Goal: Use online tool/utility

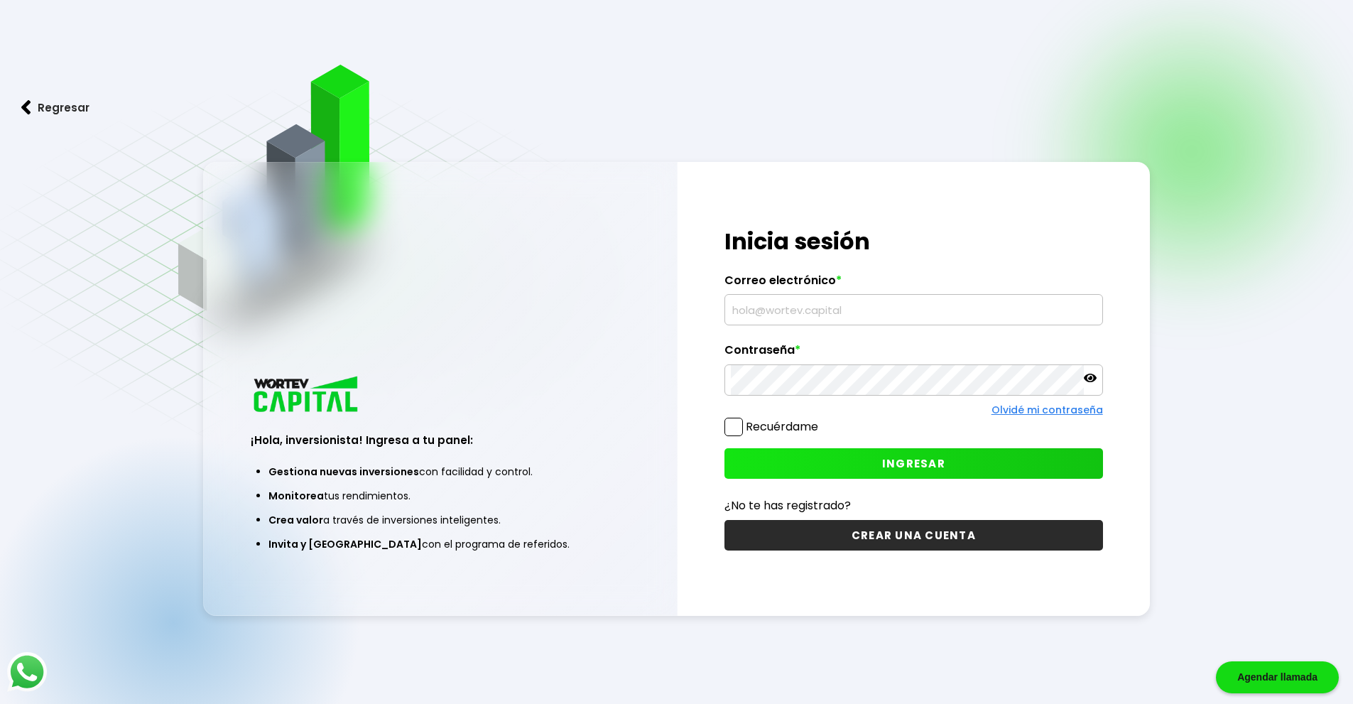
click at [758, 302] on input "text" at bounding box center [914, 310] width 366 height 30
type input "[EMAIL_ADDRESS][DOMAIN_NAME]"
click at [862, 467] on button "INGRESAR" at bounding box center [914, 463] width 379 height 31
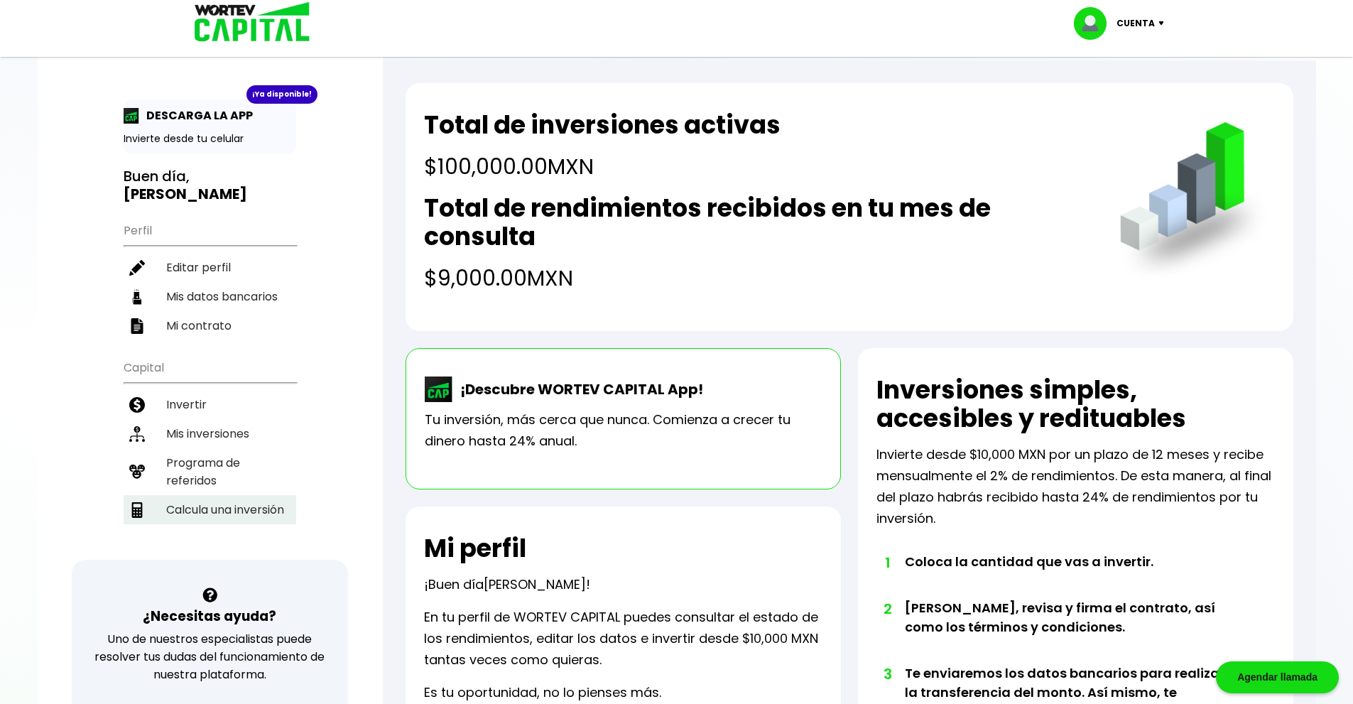
click at [205, 511] on li "Calcula una inversión" at bounding box center [210, 509] width 173 height 29
select select "1"
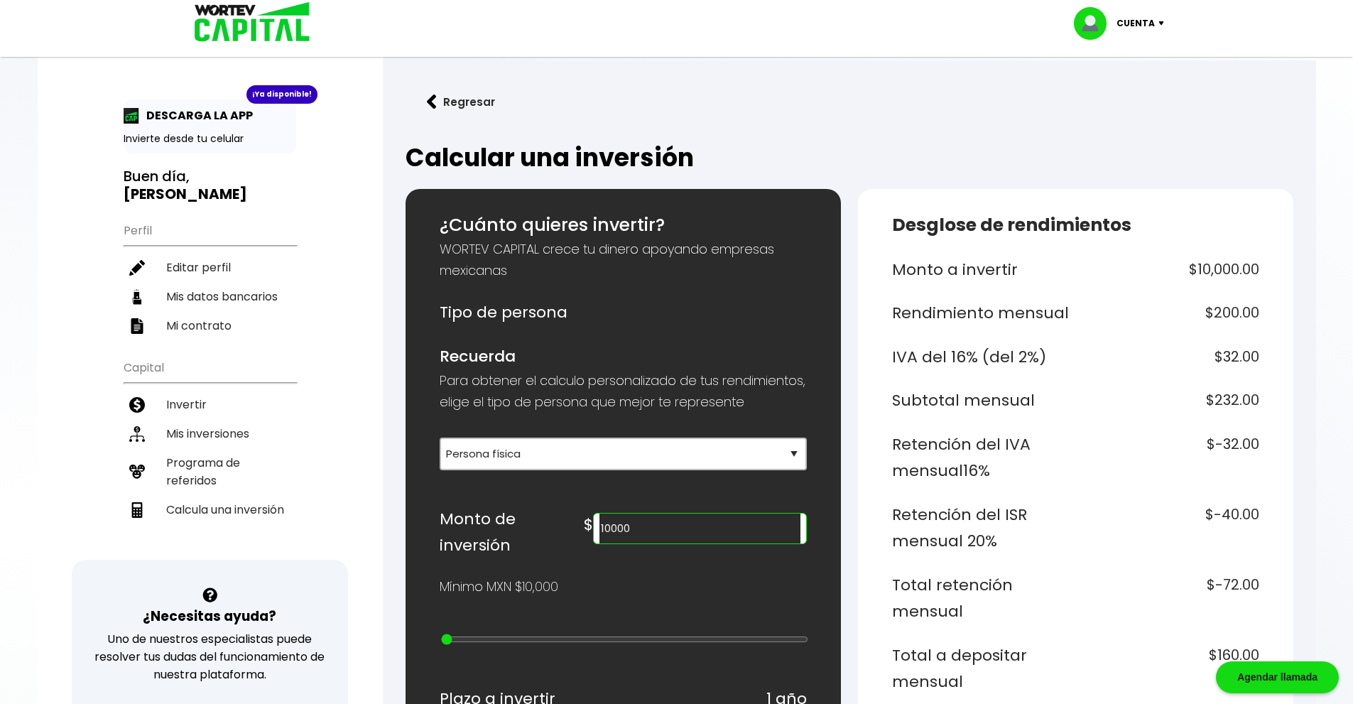
drag, startPoint x: 714, startPoint y: 562, endPoint x: 632, endPoint y: 579, distance: 83.5
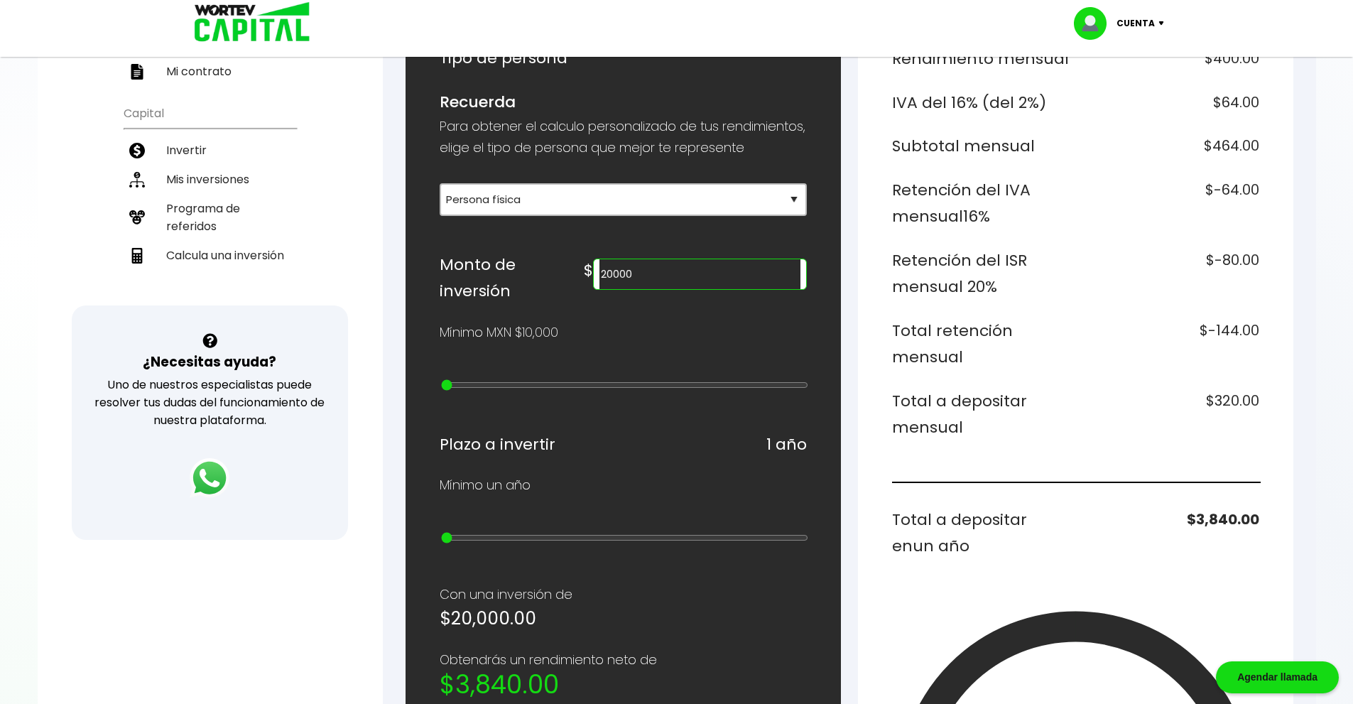
scroll to position [271, 0]
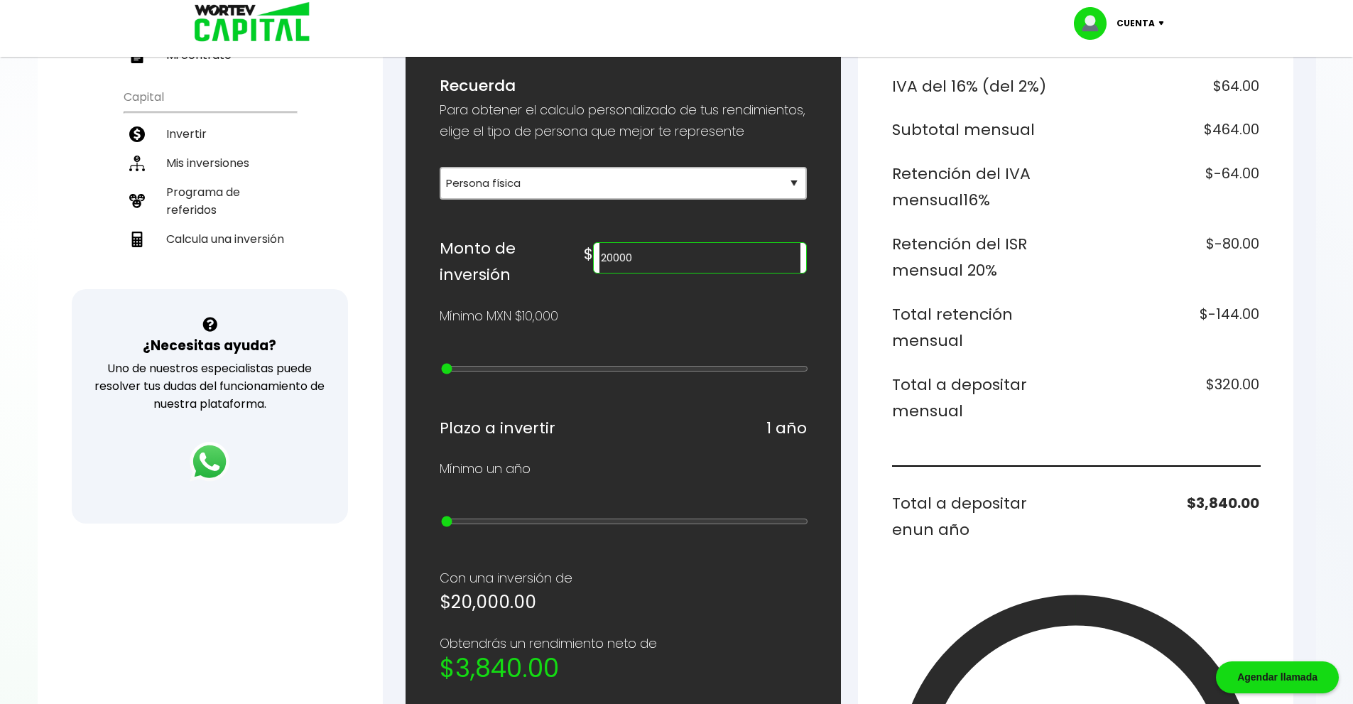
drag, startPoint x: 727, startPoint y: 283, endPoint x: 568, endPoint y: 271, distance: 160.3
click at [568, 271] on div "Monto de inversión $ 20000" at bounding box center [623, 261] width 367 height 53
type input "3"
click at [737, 268] on input "30000" at bounding box center [700, 258] width 200 height 30
type input "3"
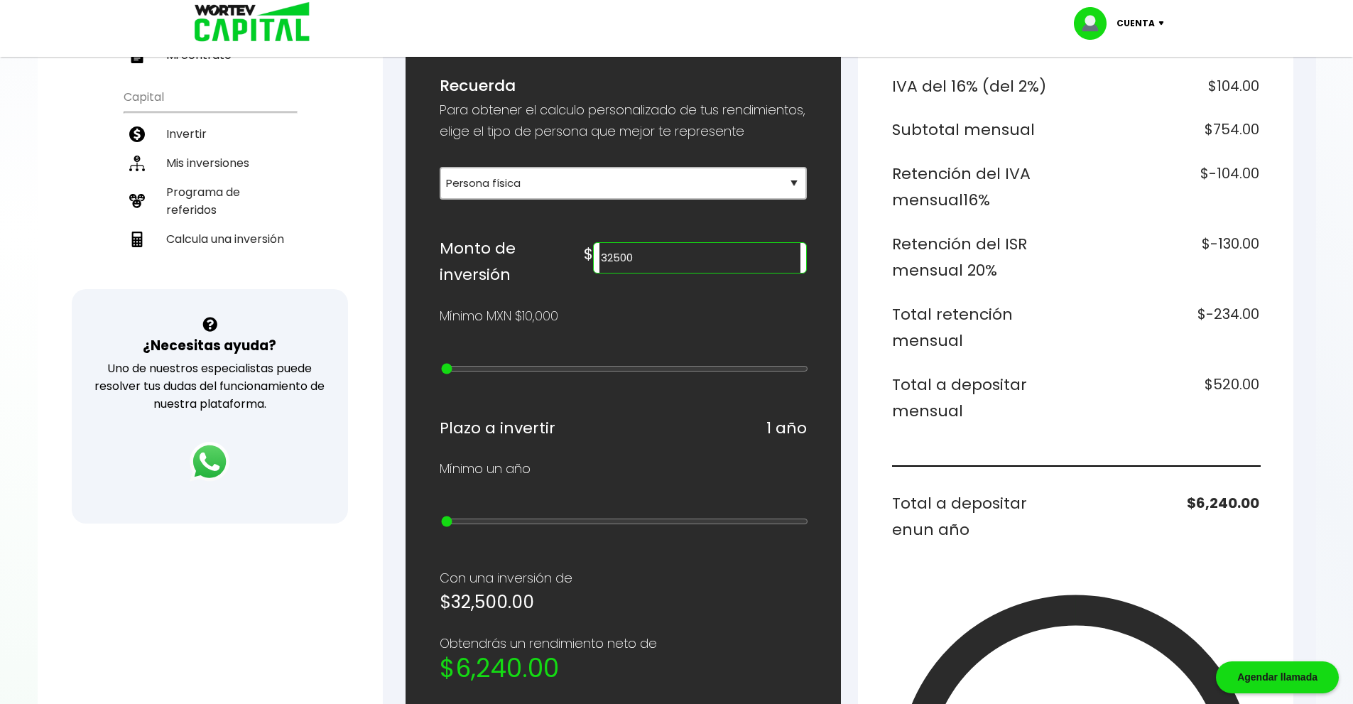
click at [714, 273] on input "32500" at bounding box center [700, 258] width 200 height 30
type input "3"
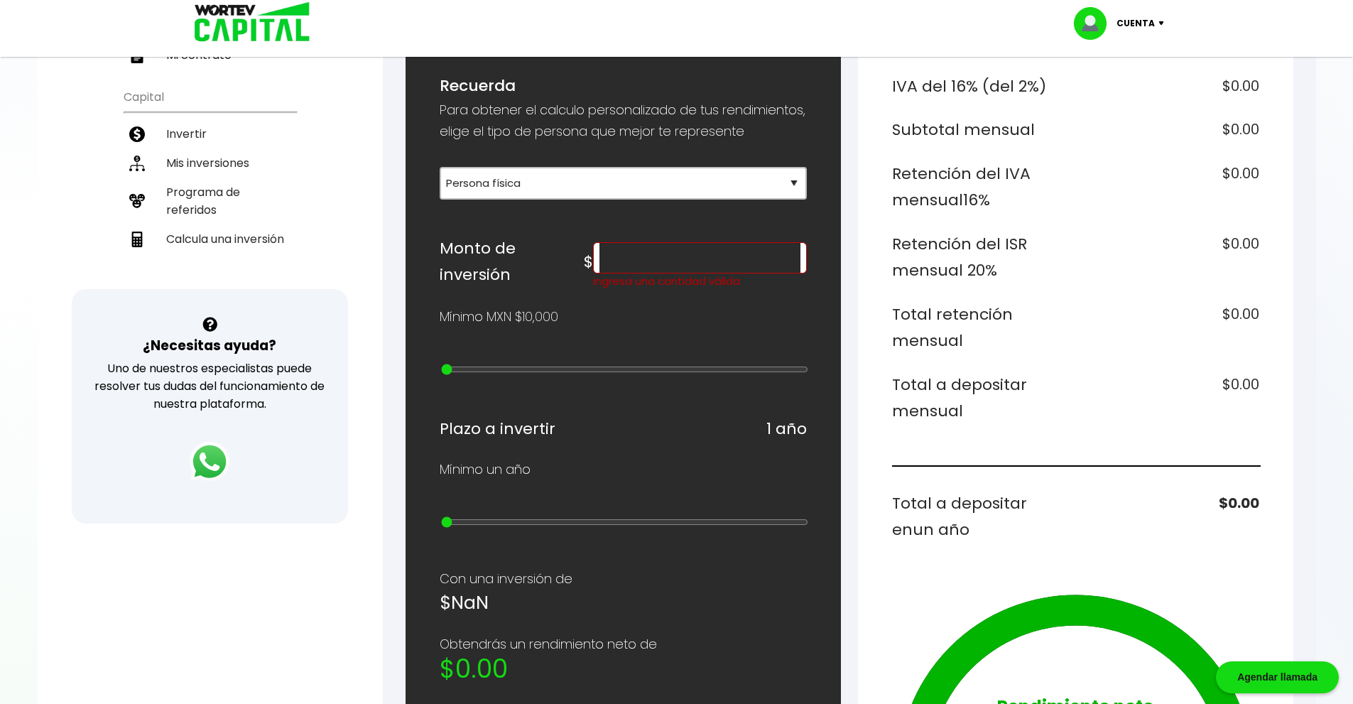
scroll to position [0, 0]
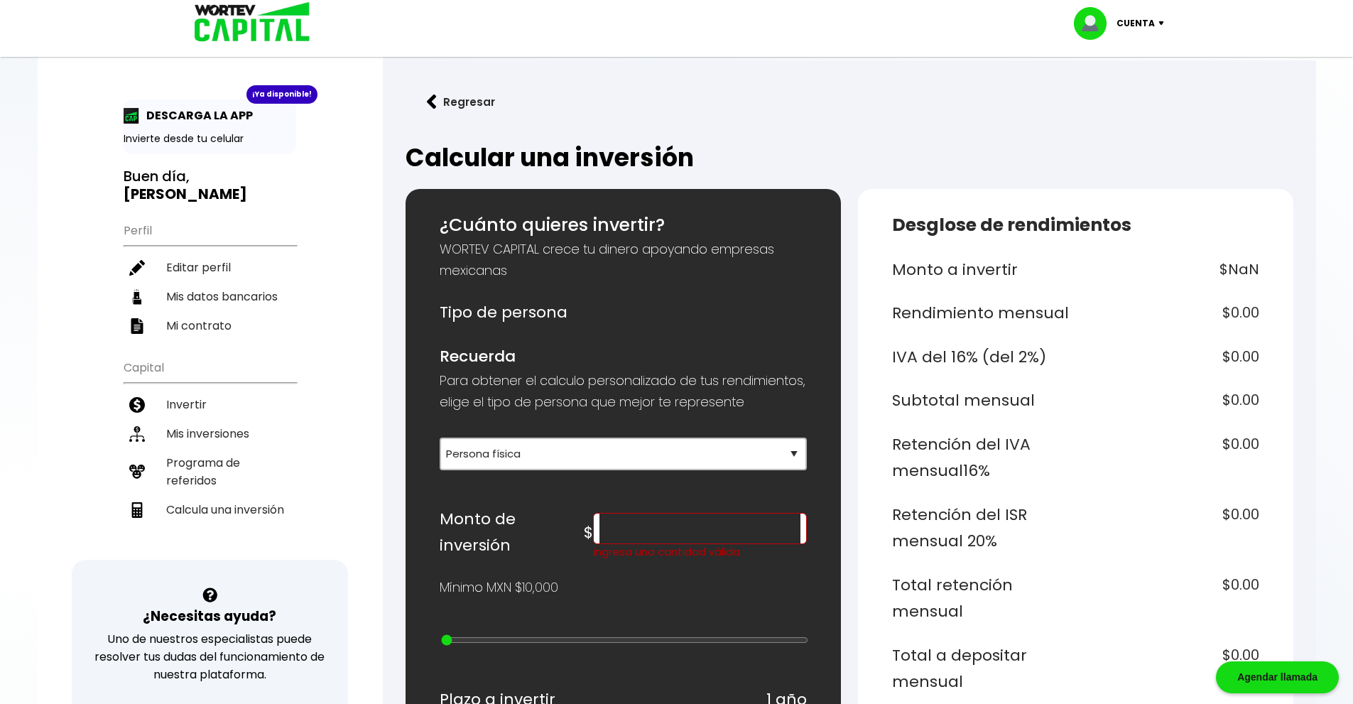
click at [1152, 28] on p "Cuenta" at bounding box center [1136, 23] width 38 height 21
click at [1152, 95] on li "Cerrar sesión" at bounding box center [1121, 94] width 114 height 29
